Goal: Understand process/instructions

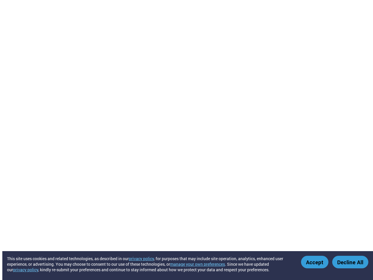
click at [201, 264] on button "manage your own preferences" at bounding box center [197, 264] width 55 height 6
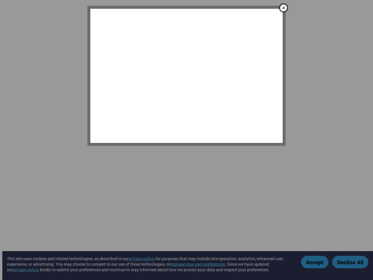
click at [315, 262] on div at bounding box center [186, 140] width 373 height 280
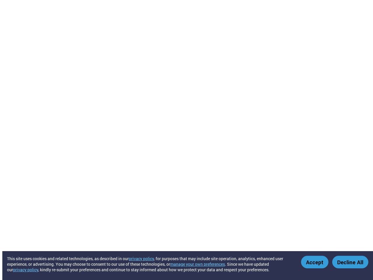
click at [350, 262] on button "Decline All" at bounding box center [350, 262] width 36 height 13
click at [201, 264] on button "manage your own preferences" at bounding box center [197, 264] width 55 height 6
click at [315, 262] on button "Accept" at bounding box center [314, 262] width 27 height 13
click at [350, 262] on button "Decline All" at bounding box center [350, 262] width 36 height 13
